Goal: Communication & Community: Answer question/provide support

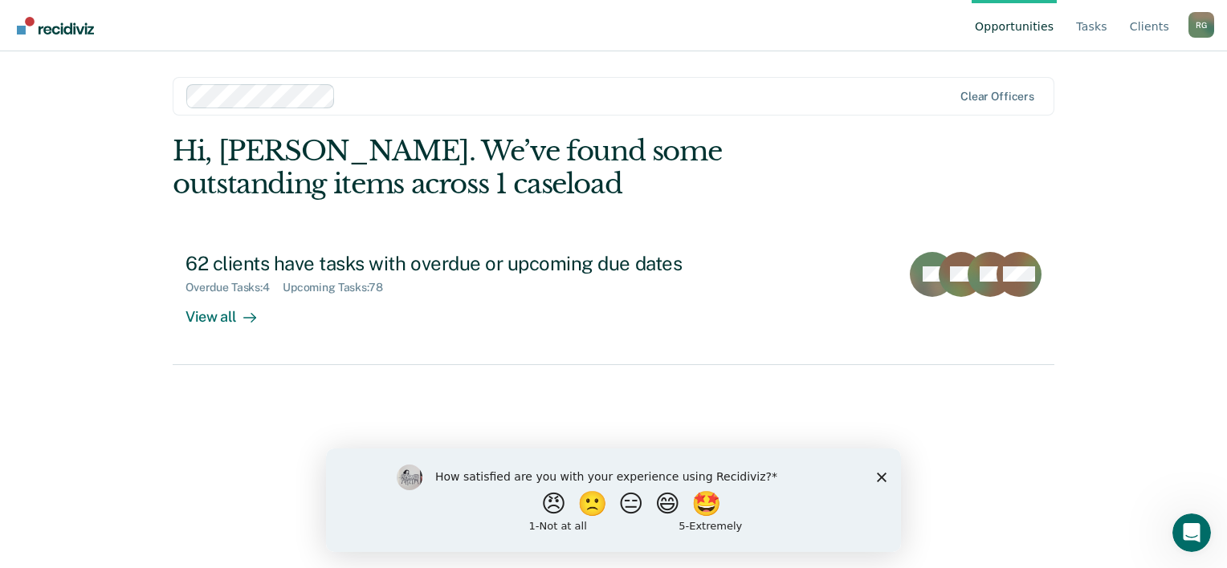
click at [883, 472] on icon "Close survey" at bounding box center [882, 477] width 10 height 10
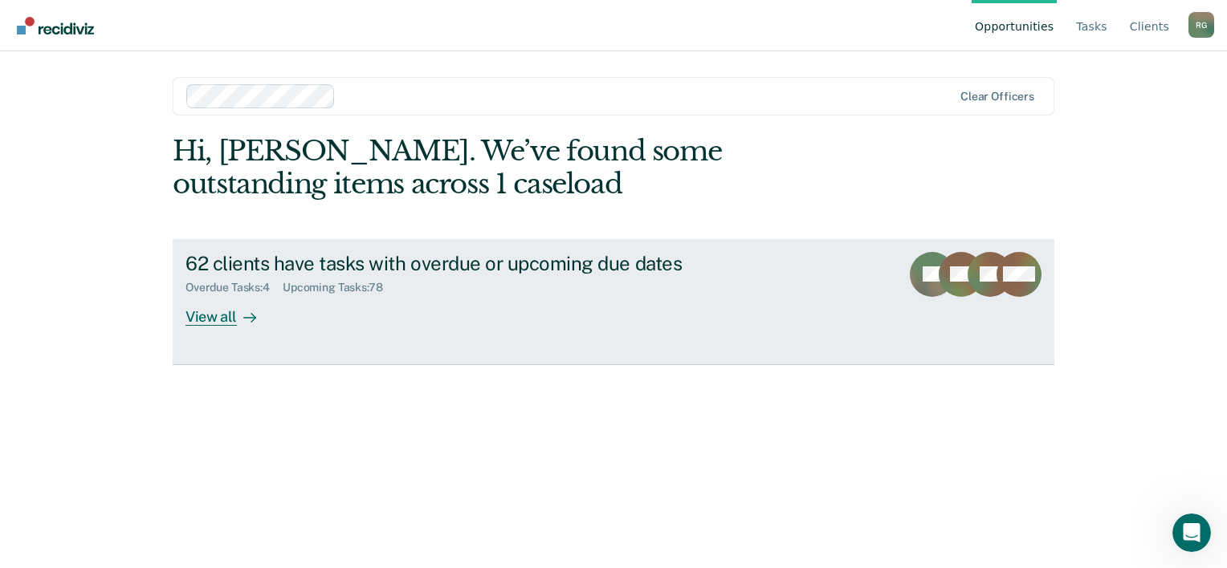
click at [234, 321] on div "View all" at bounding box center [230, 310] width 90 height 31
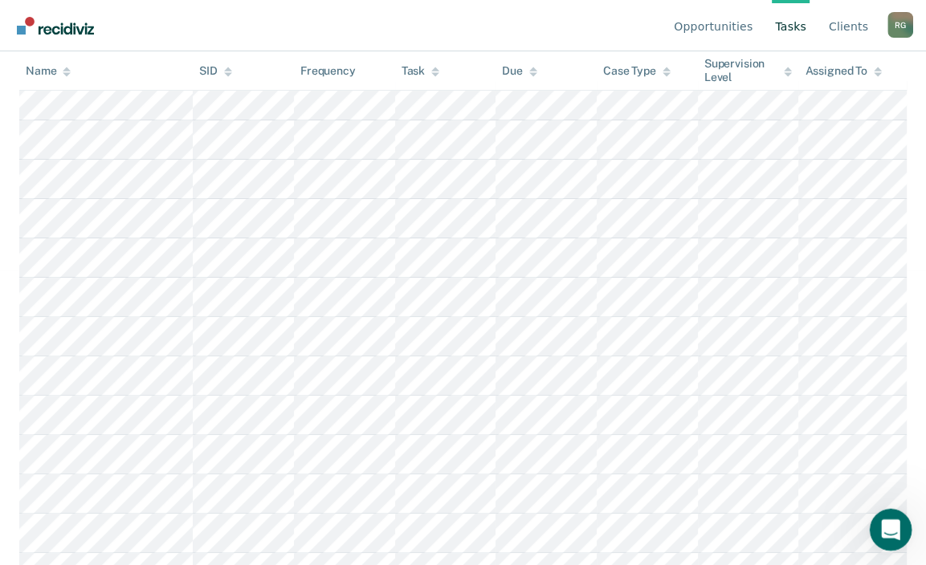
scroll to position [321, 0]
click at [891, 530] on icon "Open Intercom Messenger" at bounding box center [888, 528] width 26 height 26
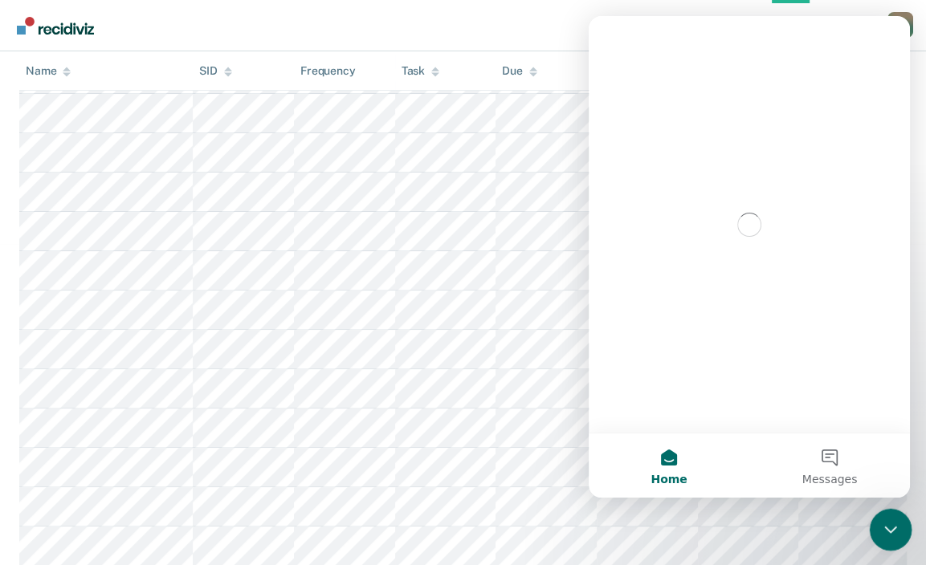
scroll to position [0, 0]
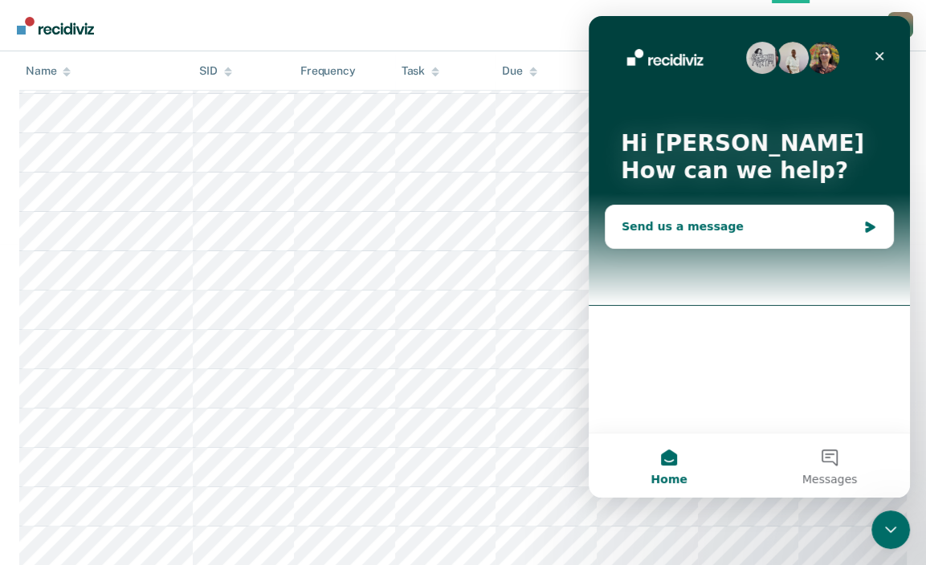
click at [730, 216] on div "Send us a message" at bounding box center [748, 227] width 287 height 43
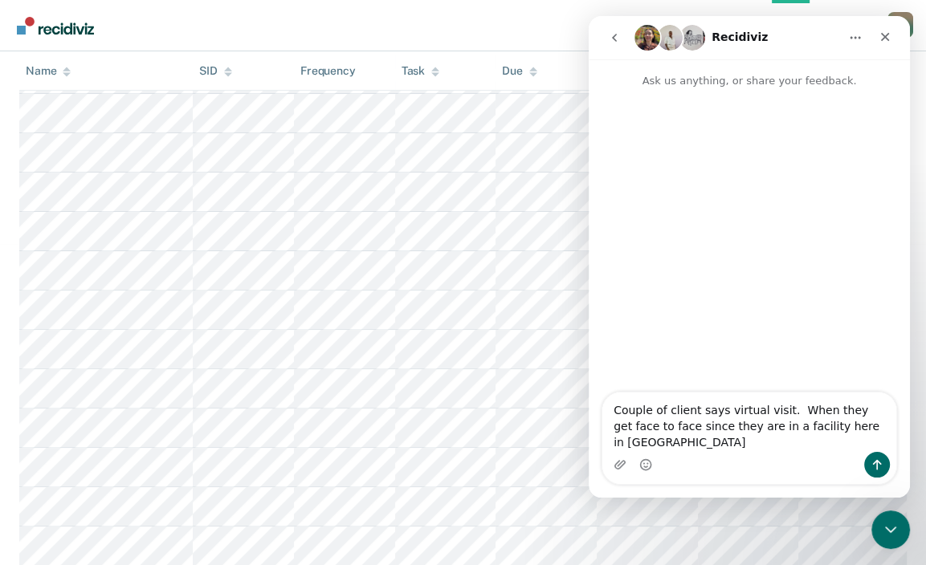
type textarea "Couple of client says virtual visit. When they get face to face since they are …"
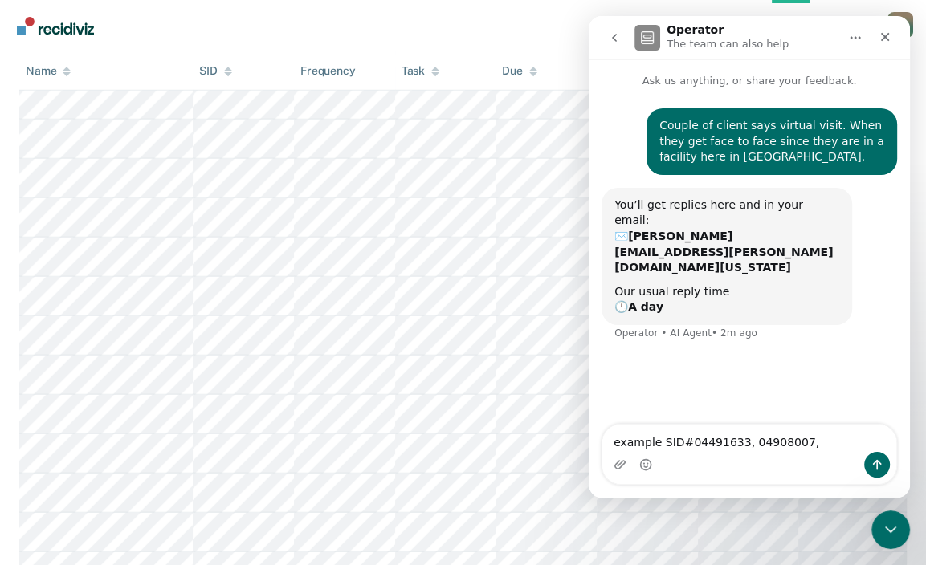
scroll to position [3051, 0]
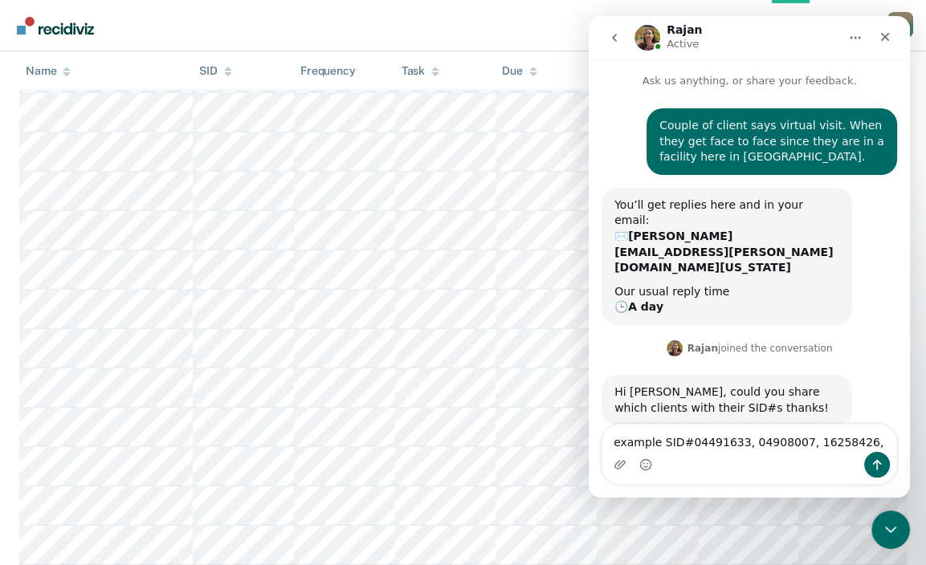
type textarea "example SID#04491633, 04908007, 16258426,"
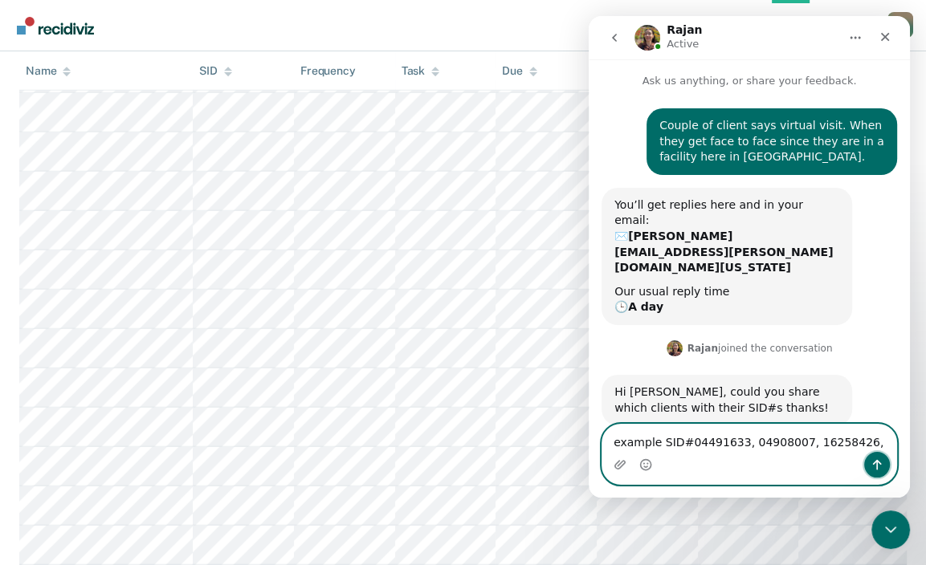
click at [870, 463] on button "Send a message…" at bounding box center [877, 465] width 26 height 26
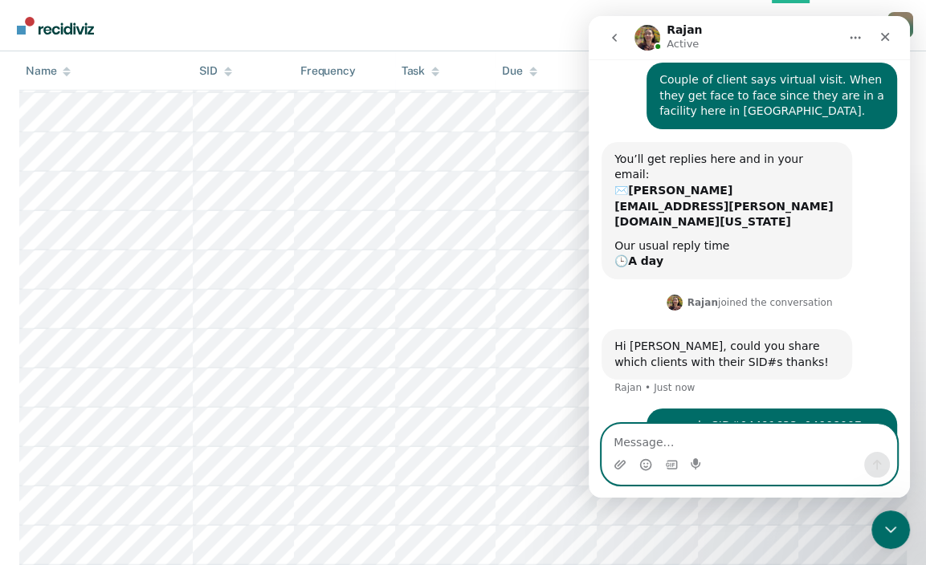
scroll to position [51, 0]
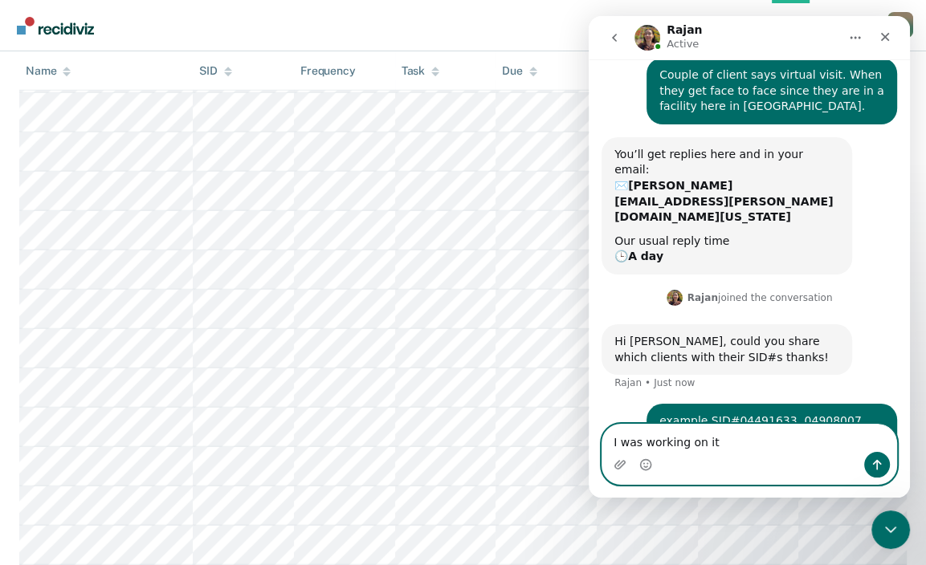
type textarea "I was working on it."
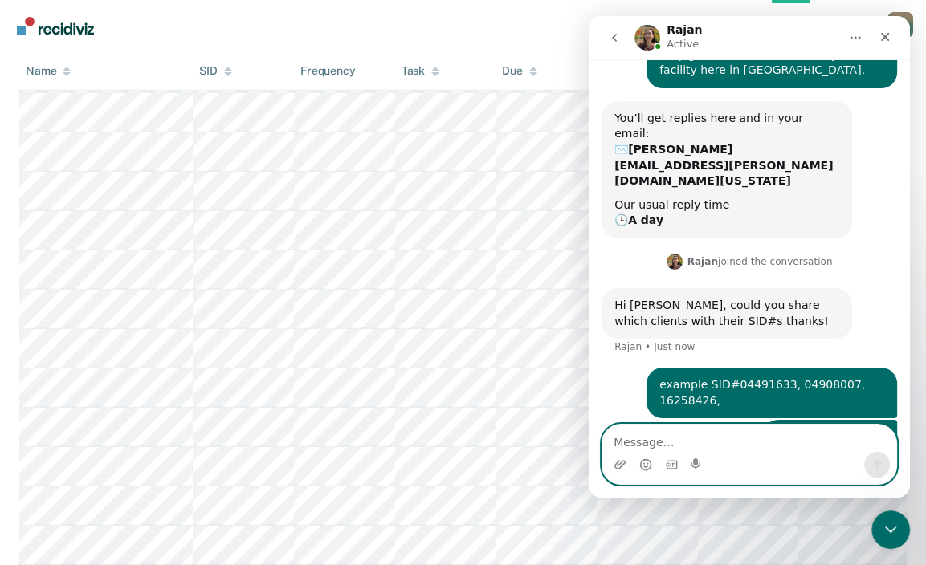
scroll to position [3540, 0]
click at [744, 442] on textarea "Message…" at bounding box center [749, 438] width 294 height 27
type textarea "These clients are Phase I"
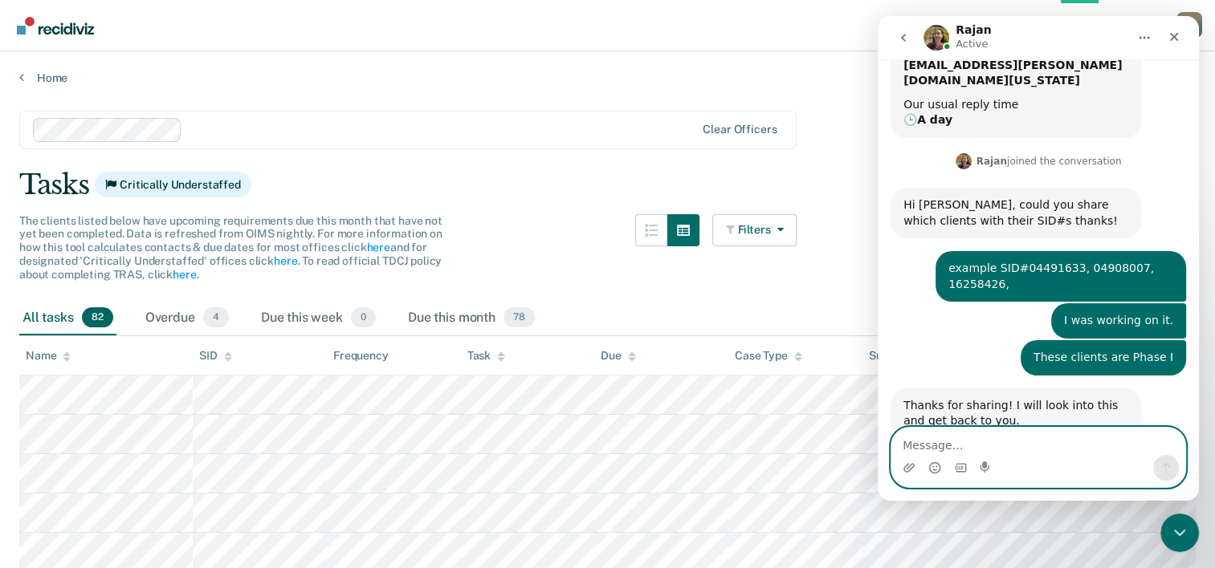
scroll to position [184, 0]
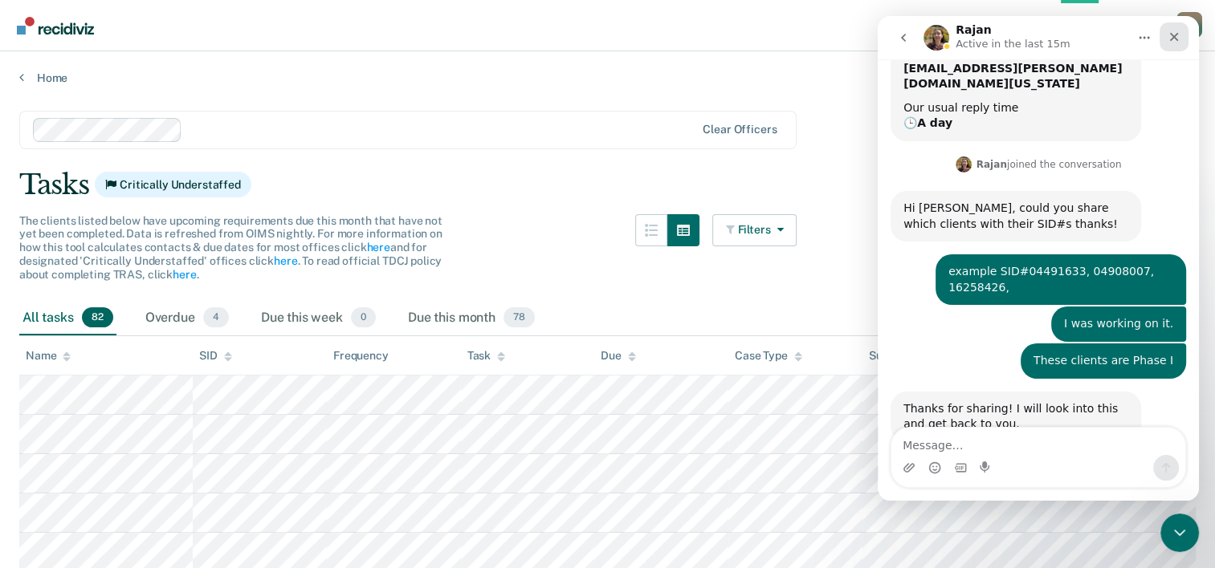
click at [1172, 37] on icon "Close" at bounding box center [1173, 37] width 13 height 13
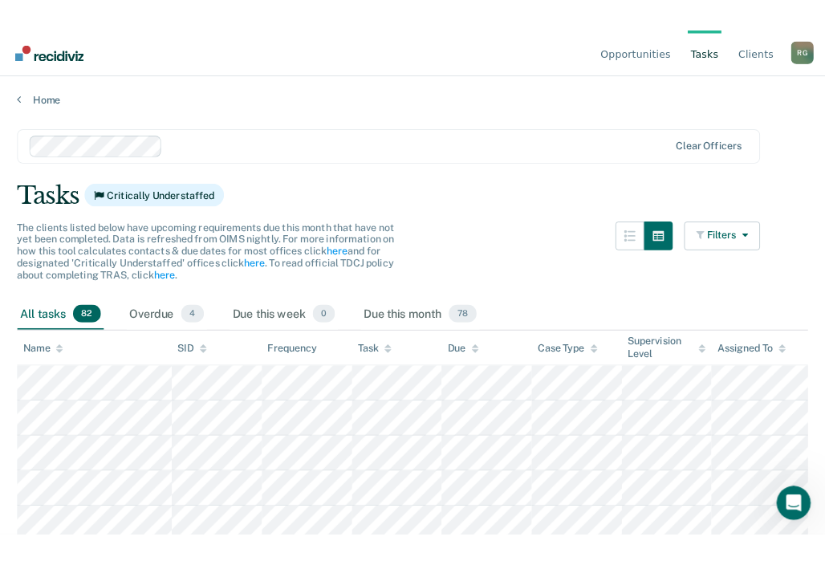
scroll to position [187, 0]
